Goal: Communication & Community: Answer question/provide support

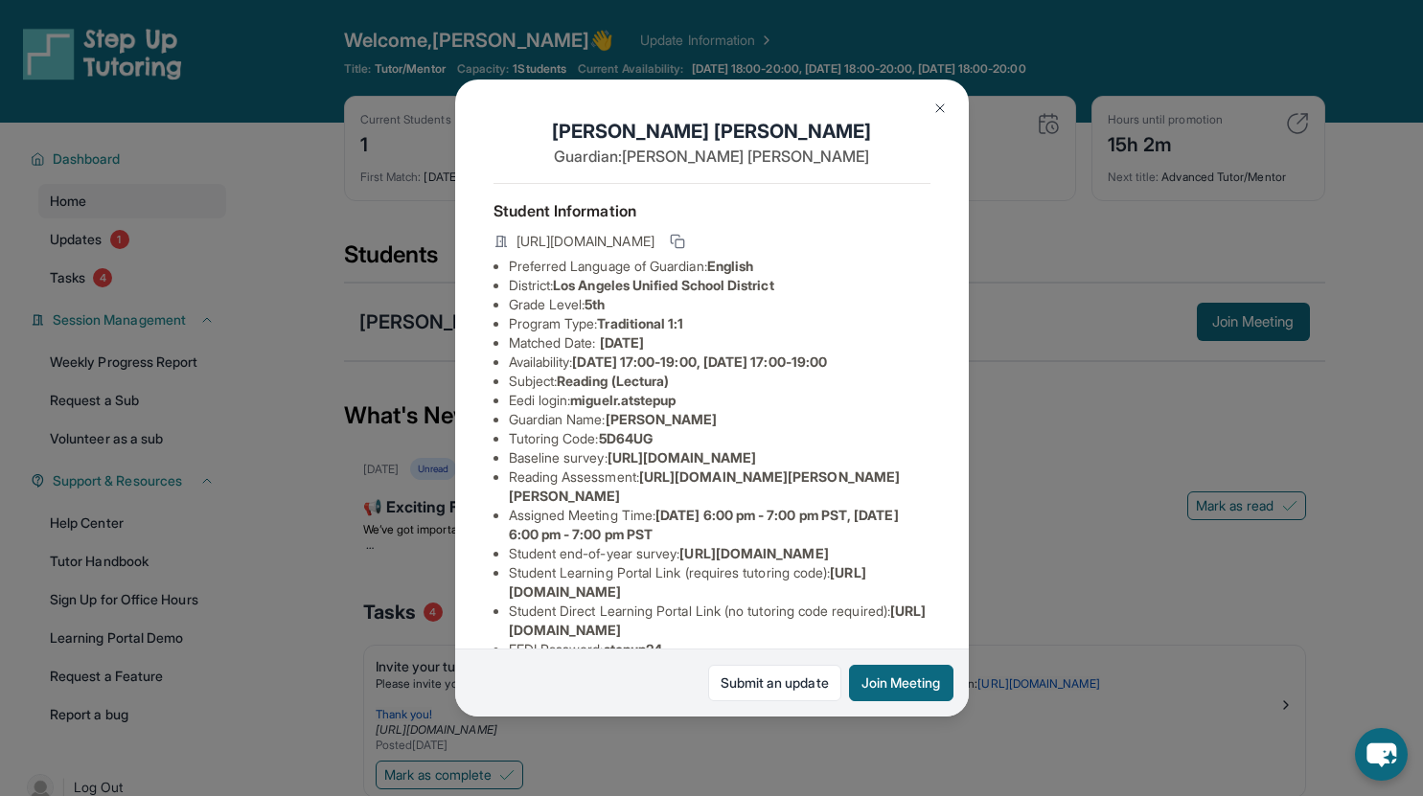
scroll to position [192, 691]
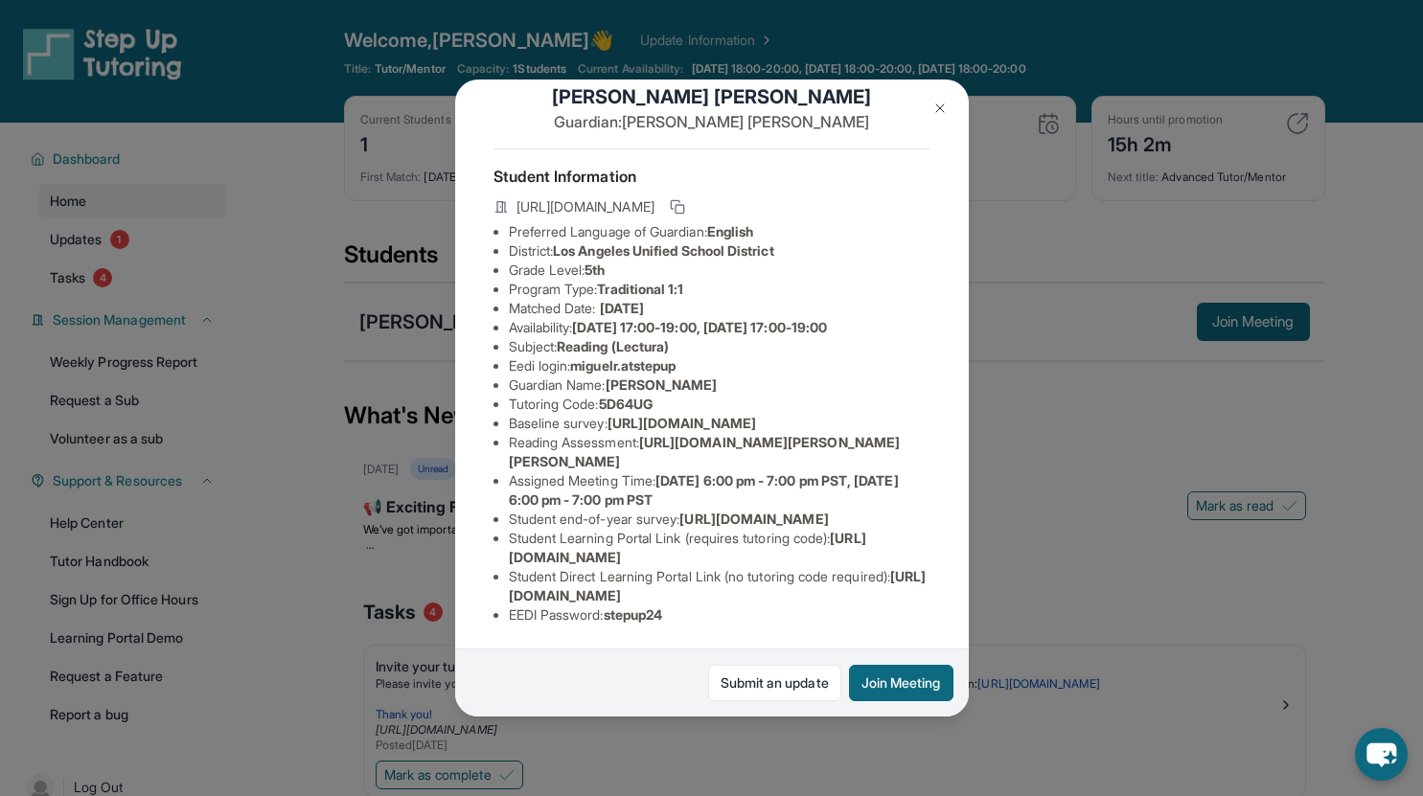
click at [942, 117] on button at bounding box center [940, 108] width 38 height 38
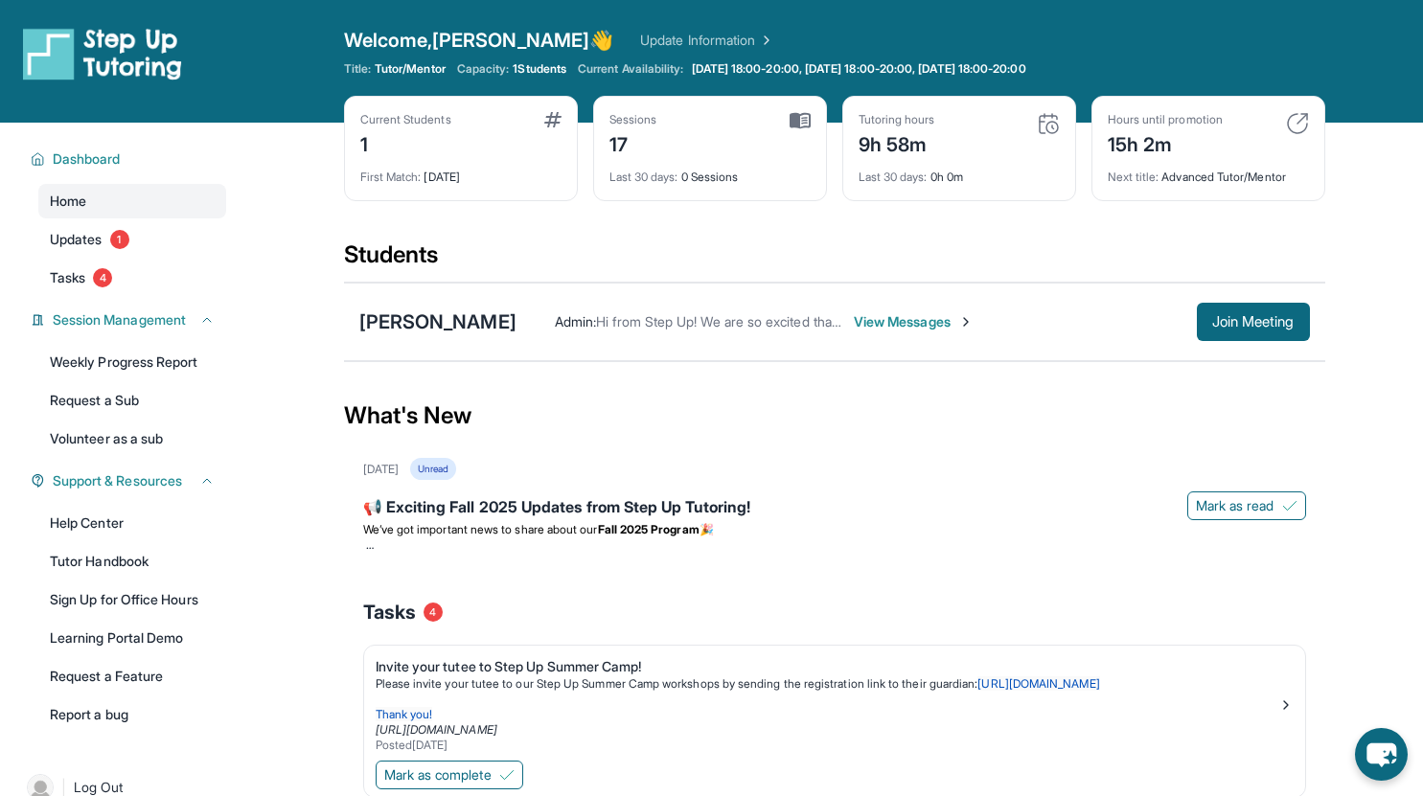
click at [857, 316] on span "View Messages" at bounding box center [914, 321] width 120 height 19
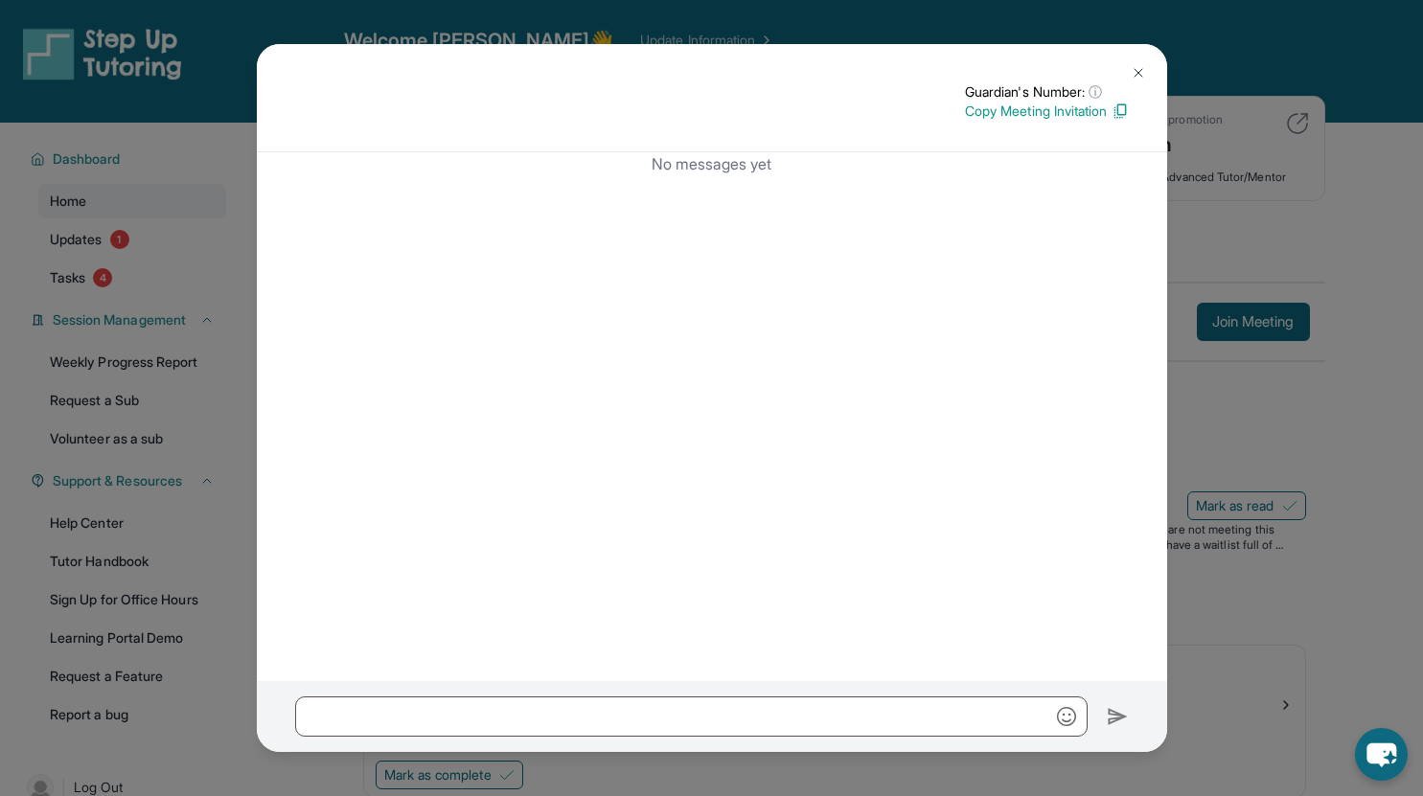
click at [1137, 61] on button at bounding box center [1138, 73] width 38 height 38
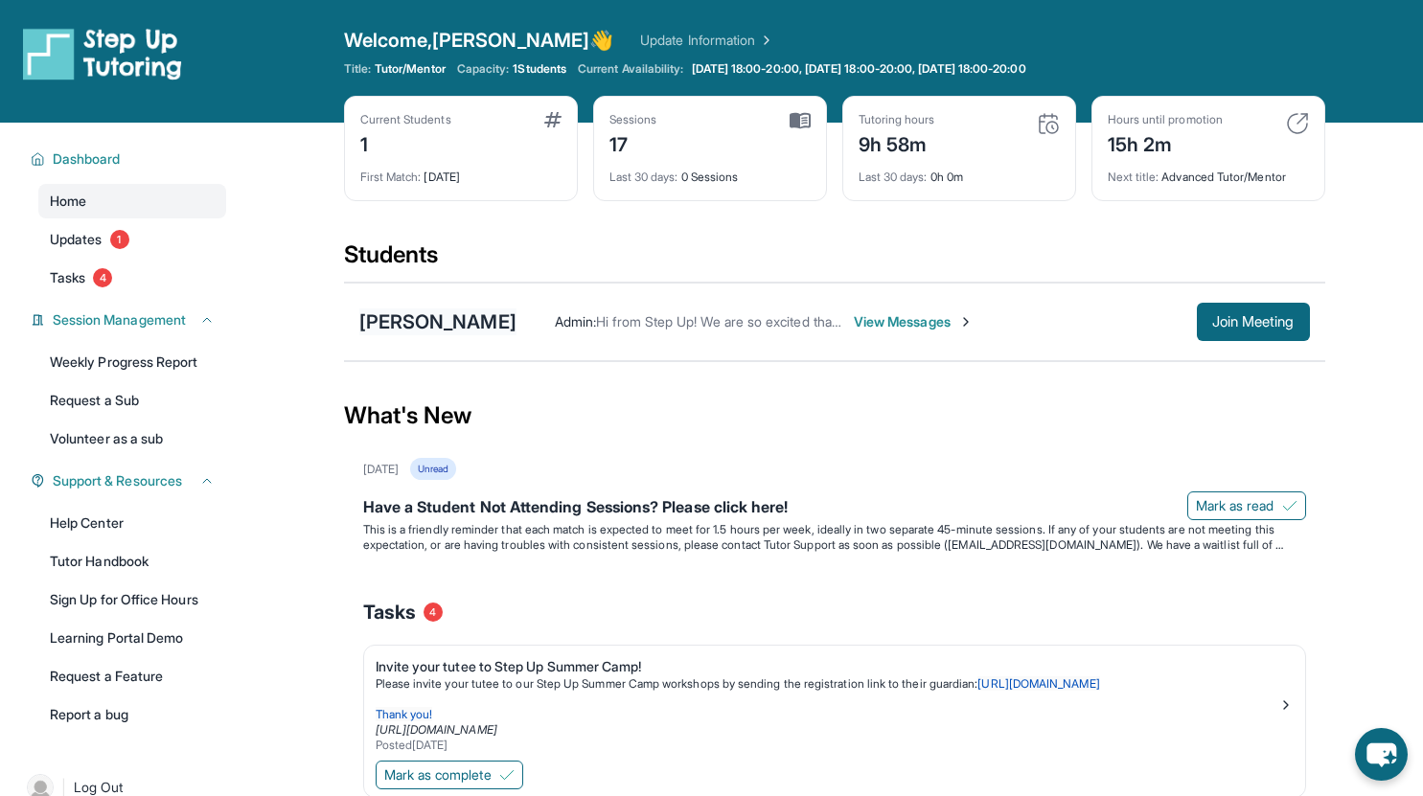
click at [448, 322] on div "[PERSON_NAME]" at bounding box center [437, 322] width 157 height 27
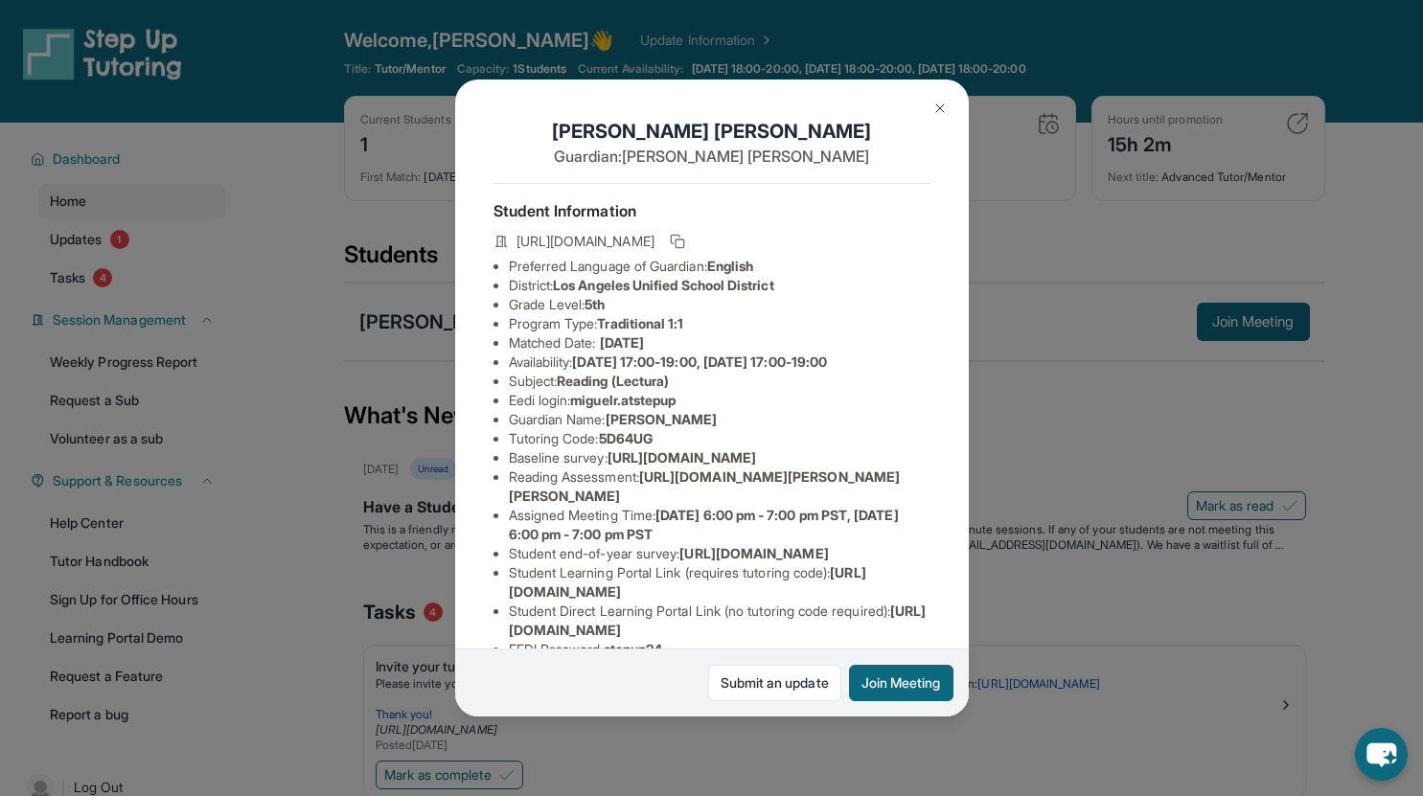
scroll to position [106, 0]
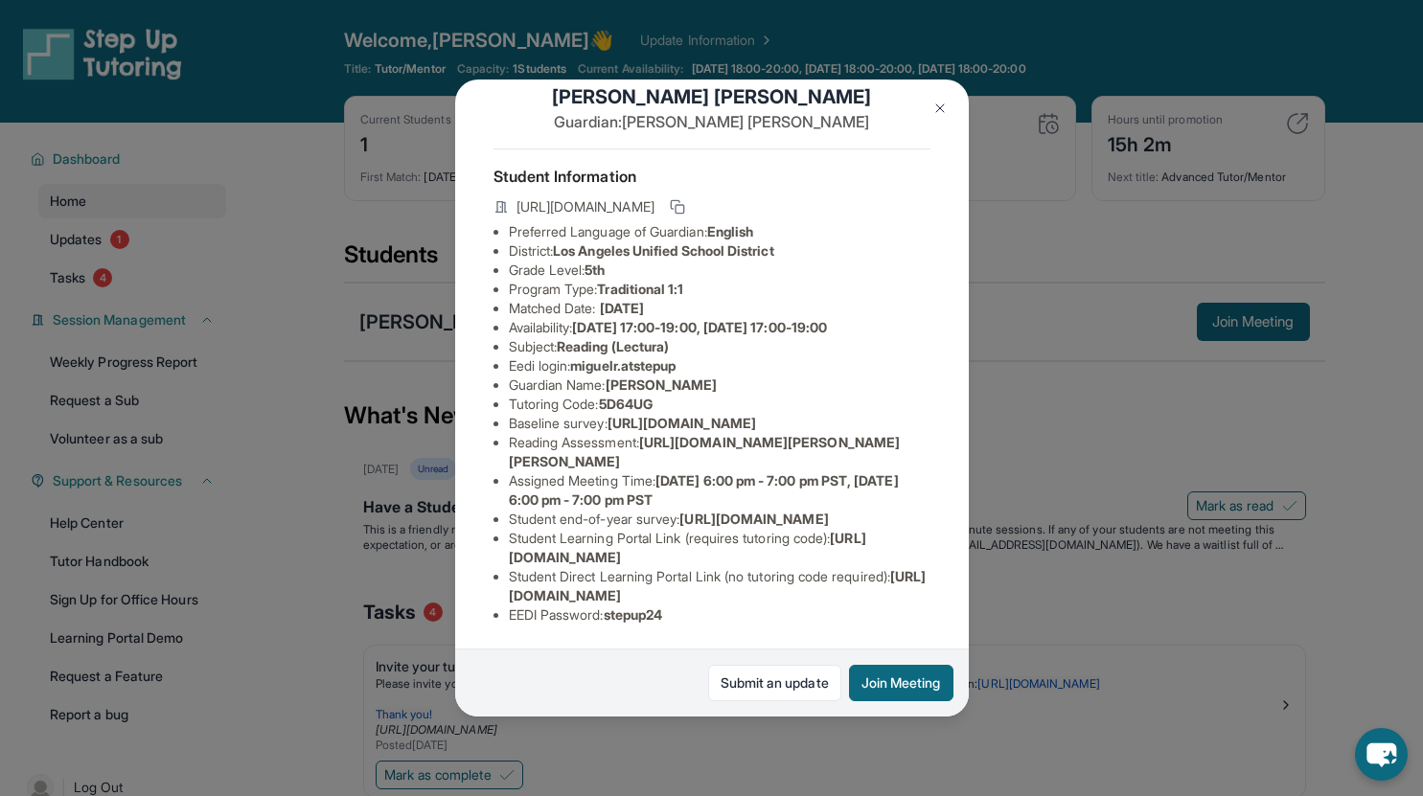
drag, startPoint x: 648, startPoint y: 439, endPoint x: 927, endPoint y: 482, distance: 282.2
click at [927, 482] on div "[PERSON_NAME] Guardian: [PERSON_NAME] Student Information [URL][DOMAIN_NAME] Pr…" at bounding box center [712, 398] width 514 height 637
copy span "[URL][DOMAIN_NAME][PERSON_NAME][PERSON_NAME]"
click at [817, 318] on li "Availability: [DATE] 17:00-19:00, [DATE] 17:00-19:00" at bounding box center [720, 327] width 422 height 19
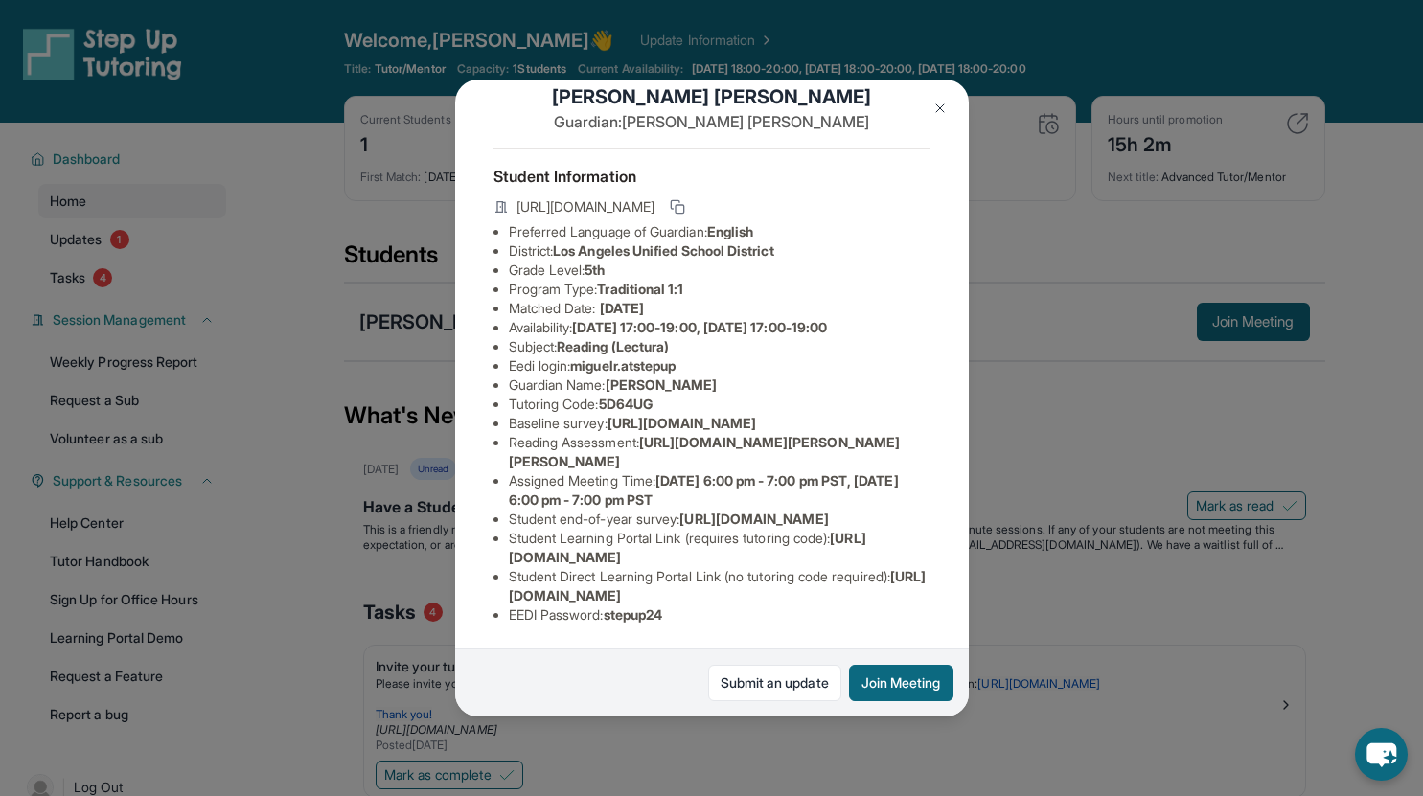
click at [938, 106] on img at bounding box center [940, 108] width 15 height 15
